Goal: Find specific page/section: Find specific page/section

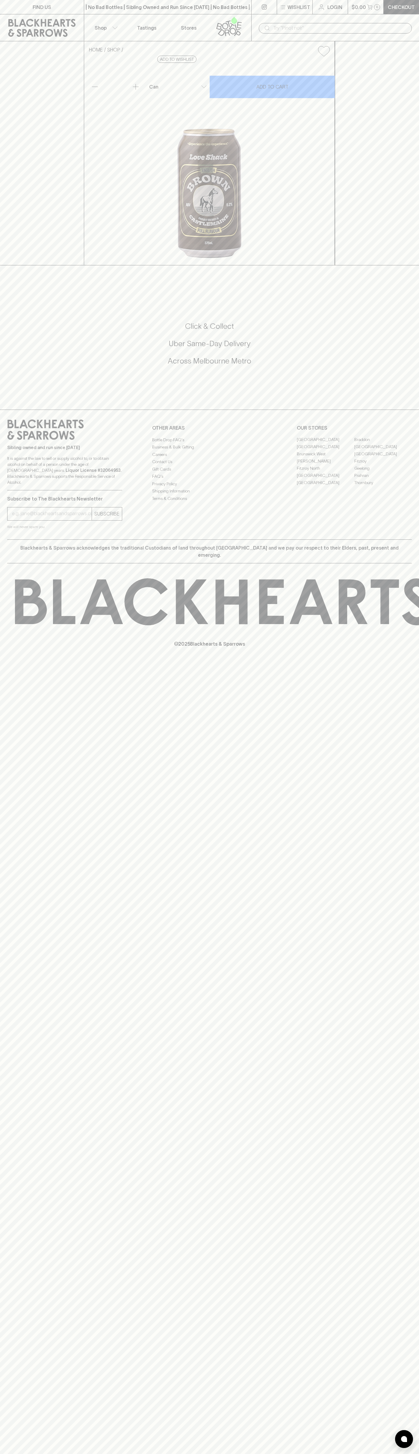
click at [121, 11] on div "| No Bad Bottles | Sibling Owned and Run Since [DATE] | No Bad Bottles | Siblin…" at bounding box center [168, 7] width 168 height 14
click at [401, 465] on link "Fitzroy" at bounding box center [382, 461] width 57 height 7
click at [196, 1454] on html "FIND US | No Bad Bottles | Sibling Owned and Run Since [DATE] | No Bad Bottles …" at bounding box center [209, 727] width 419 height 1454
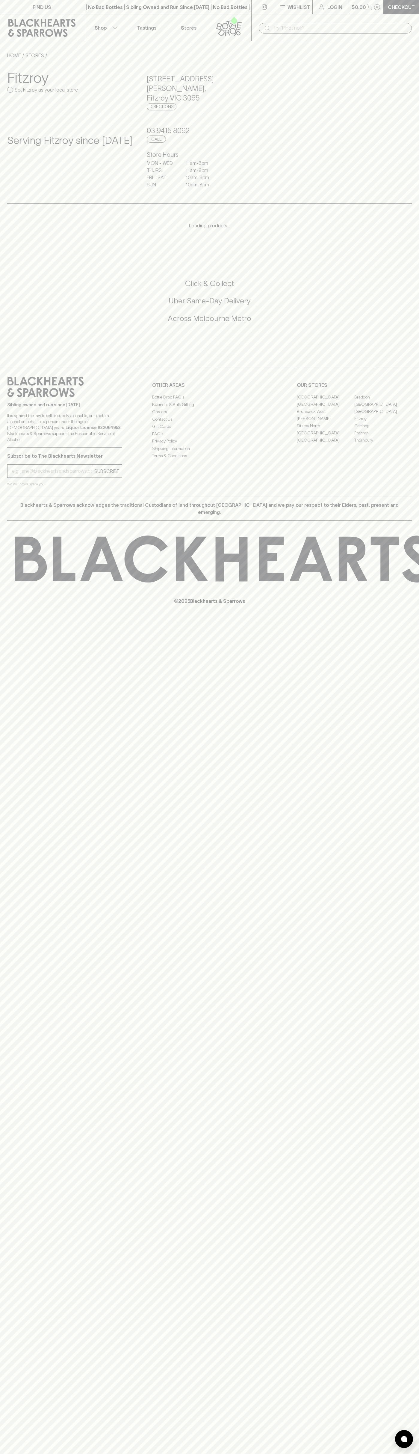
click at [15, 1023] on div "FIND US | No Bad Bottles | Sibling Owned and Run Since [DATE] | No Bad Bottles …" at bounding box center [209, 727] width 419 height 1454
